Goal: Information Seeking & Learning: Learn about a topic

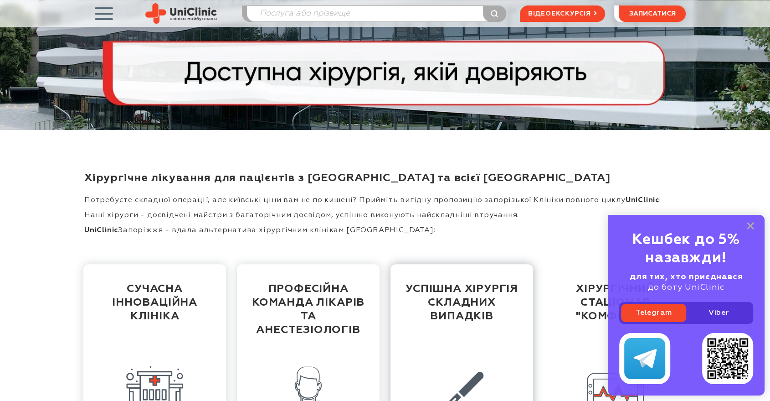
scroll to position [202, 0]
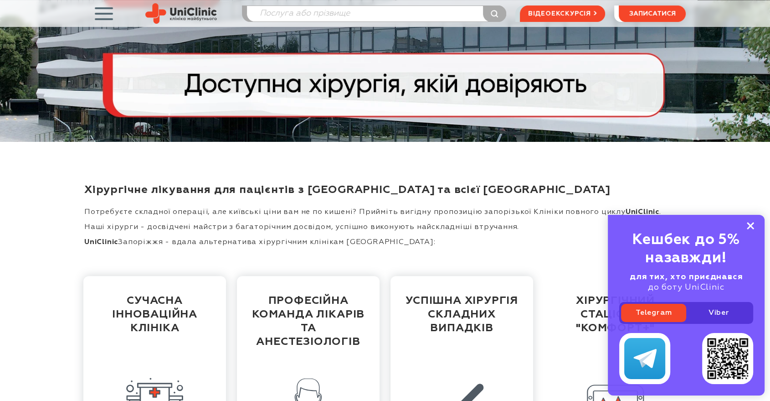
click at [748, 226] on icon at bounding box center [750, 226] width 7 height 8
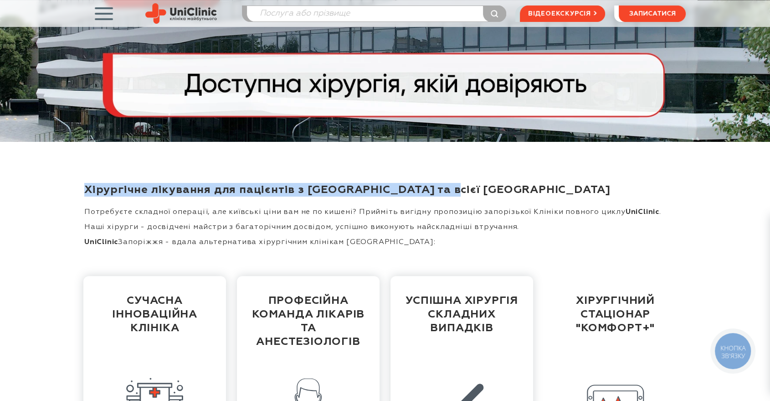
drag, startPoint x: 560, startPoint y: 196, endPoint x: 34, endPoint y: 179, distance: 526.6
click at [34, 179] on div "Хірургічне лікування для пацієнтів з [GEOGRAPHIC_DATA] та всієї [GEOGRAPHIC_DAT…" at bounding box center [385, 327] width 770 height 370
copy h1 "Хірургічне лікування для пацієнтів з [GEOGRAPHIC_DATA] та всієї [GEOGRAPHIC_DAT…"
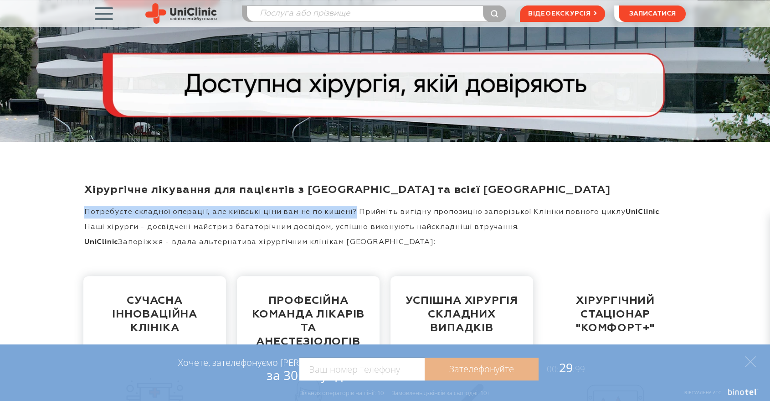
drag, startPoint x: 348, startPoint y: 217, endPoint x: 3, endPoint y: 210, distance: 345.0
click at [3, 210] on div "Хірургічне лікування для пацієнтів з [GEOGRAPHIC_DATA] та всієї [GEOGRAPHIC_DAT…" at bounding box center [385, 327] width 770 height 370
copy p "Потребуєте складної операції, але київські ціни вам не по кишені?"
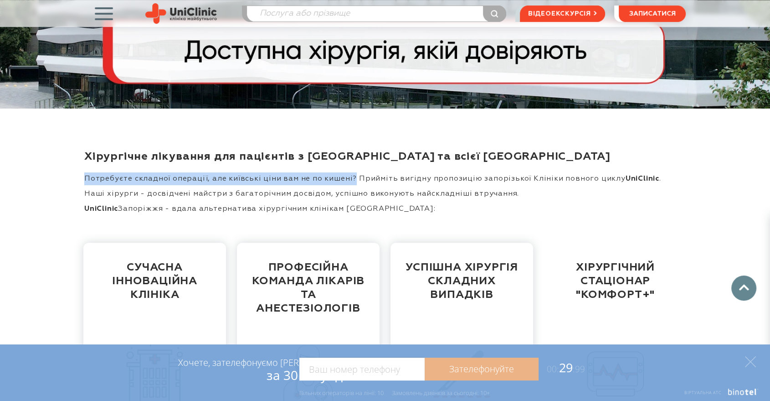
scroll to position [253, 0]
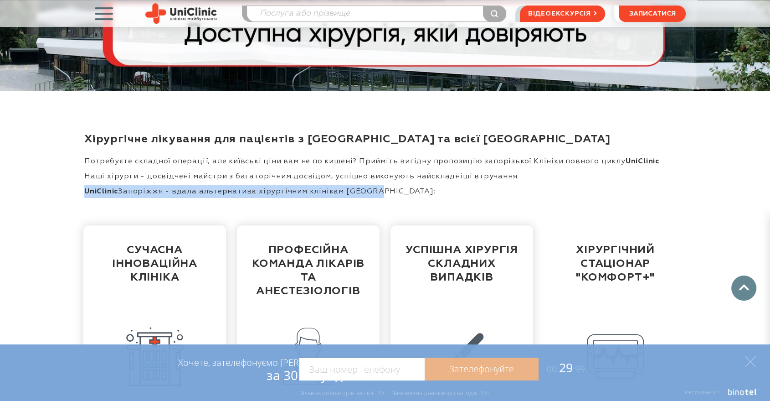
drag, startPoint x: 381, startPoint y: 198, endPoint x: 67, endPoint y: 198, distance: 313.1
click at [67, 198] on div "Хірургічне лікування для пацієнтів з [GEOGRAPHIC_DATA] та всієї [GEOGRAPHIC_DAT…" at bounding box center [385, 276] width 770 height 370
copy p "UniClinic Запоріжжя - вдала альтернатива хірургічним клінікам [GEOGRAPHIC_DATA]:"
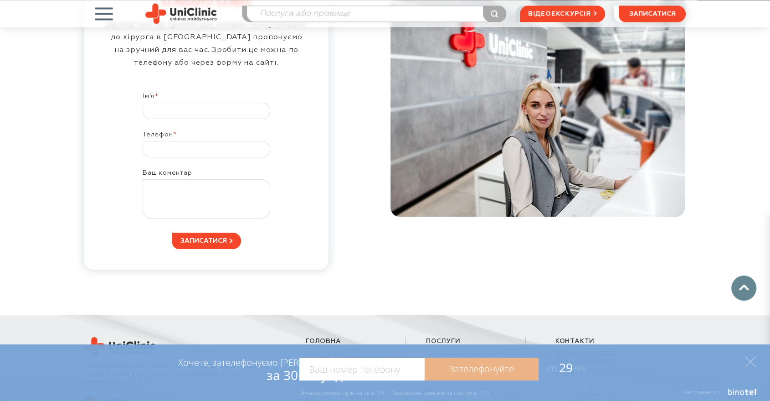
scroll to position [5135, 0]
